Goal: Information Seeking & Learning: Learn about a topic

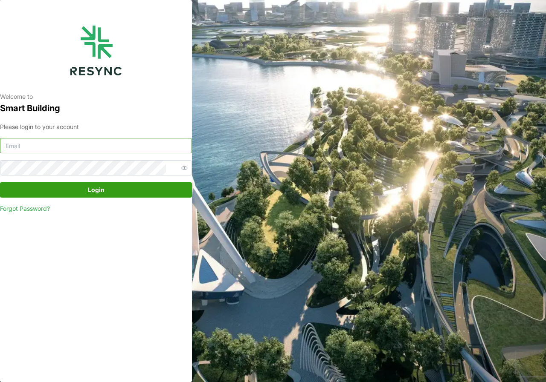
type input "[DOMAIN_NAME][EMAIL_ADDRESS][DOMAIN_NAME]"
click at [87, 192] on span "Login" at bounding box center [96, 190] width 176 height 14
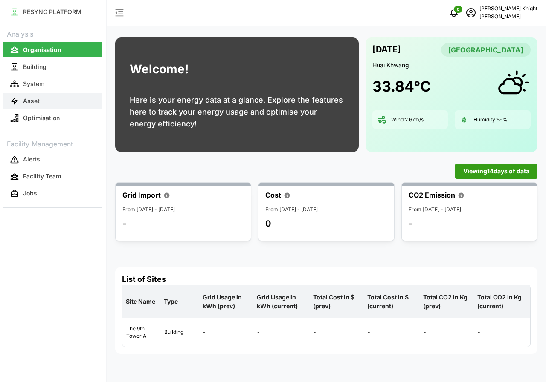
click at [46, 105] on button "Asset" at bounding box center [52, 100] width 99 height 15
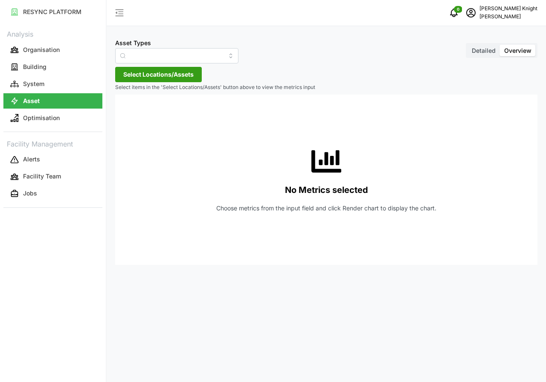
type input "Air Handling Unit"
click at [476, 53] on span "Detailed" at bounding box center [484, 50] width 24 height 7
click at [467, 45] on input "Detailed" at bounding box center [467, 45] width 0 height 0
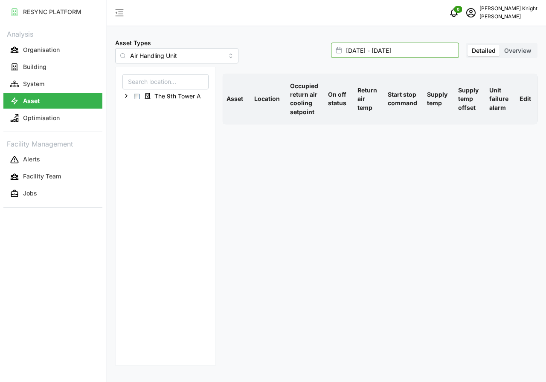
click at [364, 48] on input "03 Oct 2025 - 03 Oct 2025" at bounding box center [395, 50] width 128 height 15
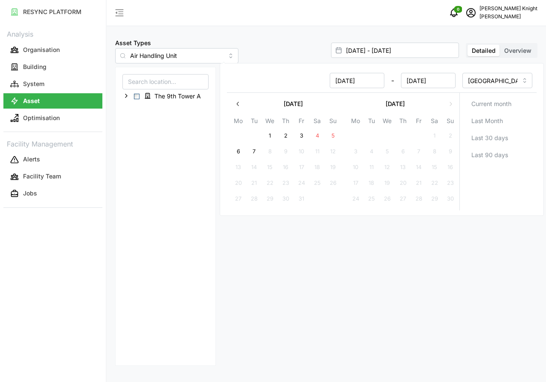
click at [249, 150] on button "7" at bounding box center [253, 151] width 15 height 15
type input "03 Oct 2025 - 07 Oct 2025"
type input "07 Oct 2025"
click at [249, 150] on button "7" at bounding box center [253, 151] width 15 height 15
type input "07 Oct 2025 - 07 Oct 2025"
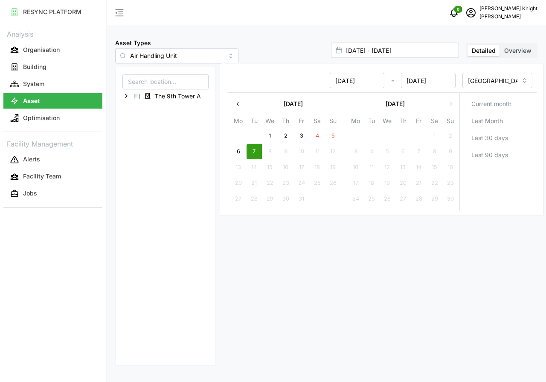
type input "07 Oct 2025"
click at [249, 150] on button "7" at bounding box center [253, 151] width 15 height 15
click at [142, 95] on span "The 9th Tower A" at bounding box center [174, 96] width 66 height 10
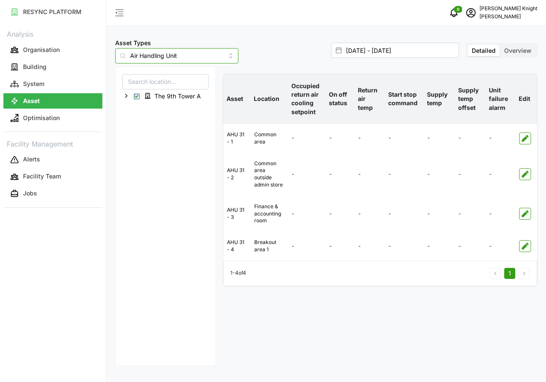
click at [216, 61] on input "Air Handling Unit" at bounding box center [176, 55] width 123 height 15
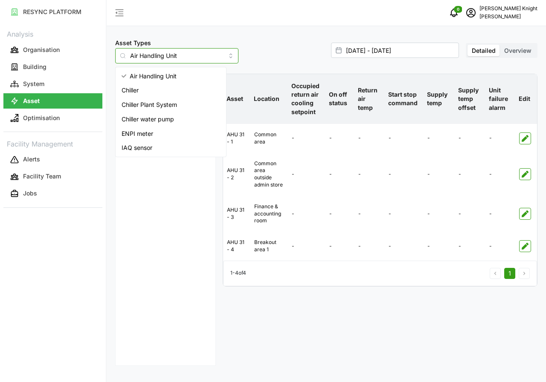
click at [150, 151] on span "IAQ sensor" at bounding box center [137, 147] width 31 height 9
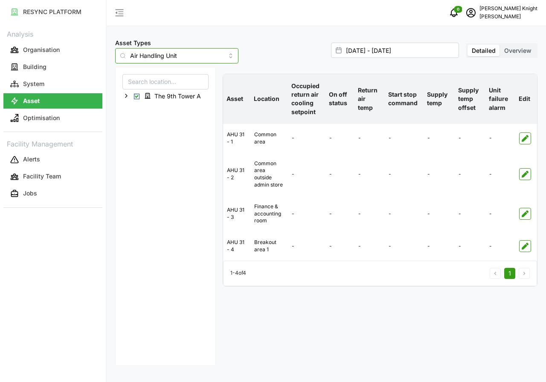
type input "IAQ sensor"
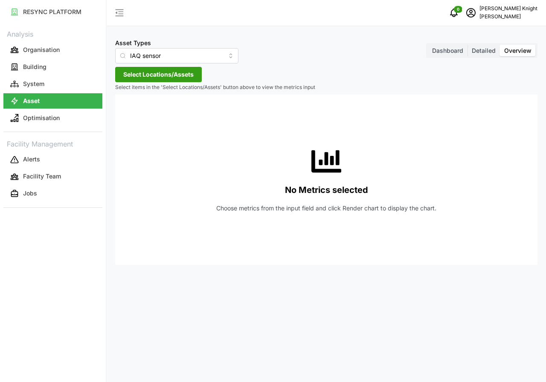
click at [480, 53] on span "Detailed" at bounding box center [484, 50] width 24 height 7
click at [467, 45] on input "Detailed" at bounding box center [467, 45] width 0 height 0
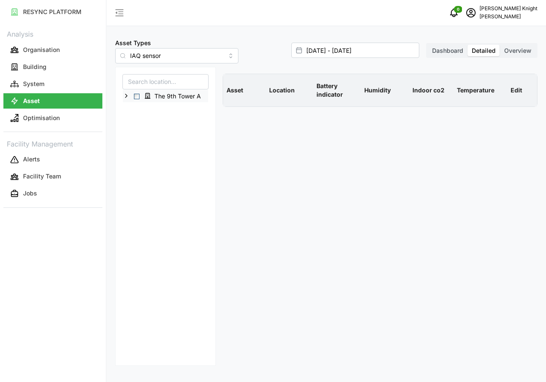
click at [139, 99] on div "The 9th Tower A" at bounding box center [165, 96] width 85 height 12
click at [139, 99] on span "Select The 9th Tower A" at bounding box center [137, 97] width 6 height 6
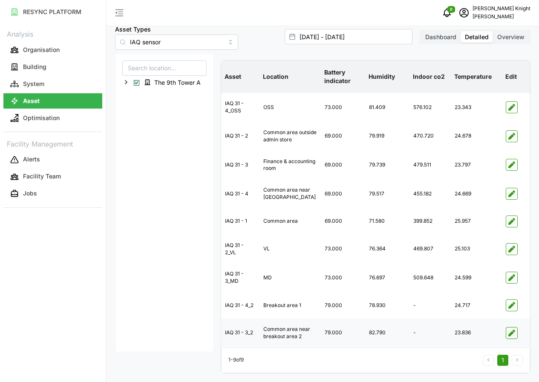
scroll to position [32, 0]
